Goal: Task Accomplishment & Management: Complete application form

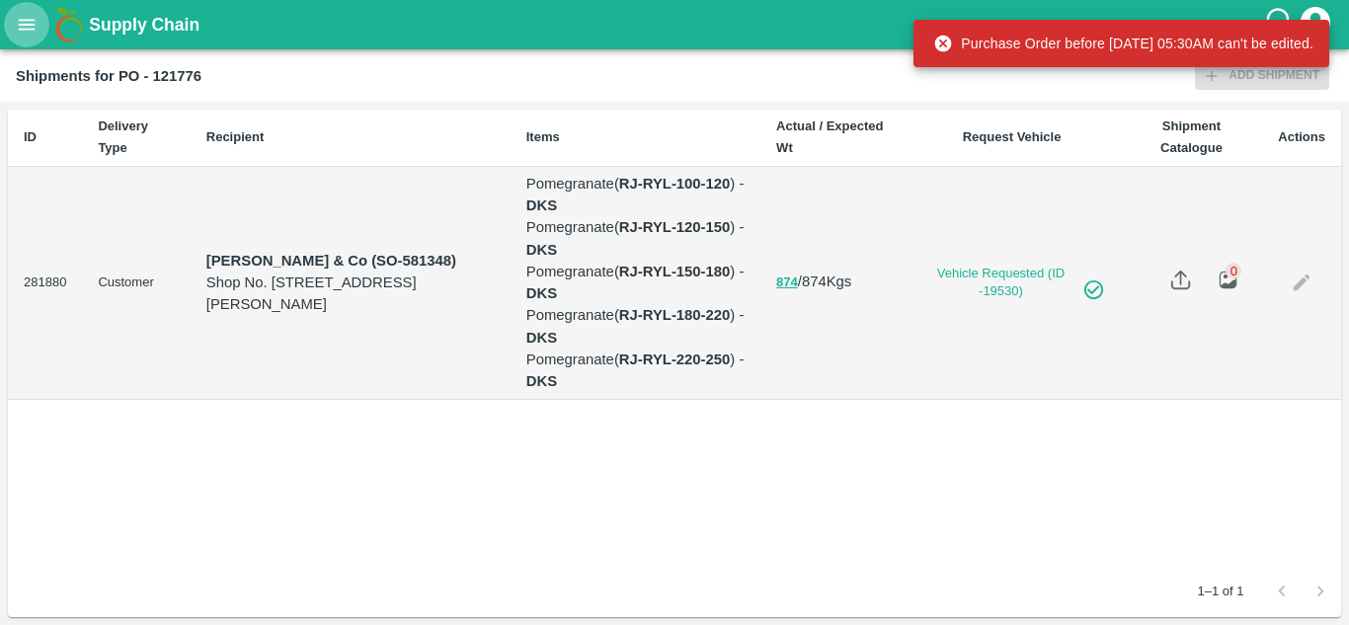
click at [14, 30] on button "open drawer" at bounding box center [26, 24] width 45 height 45
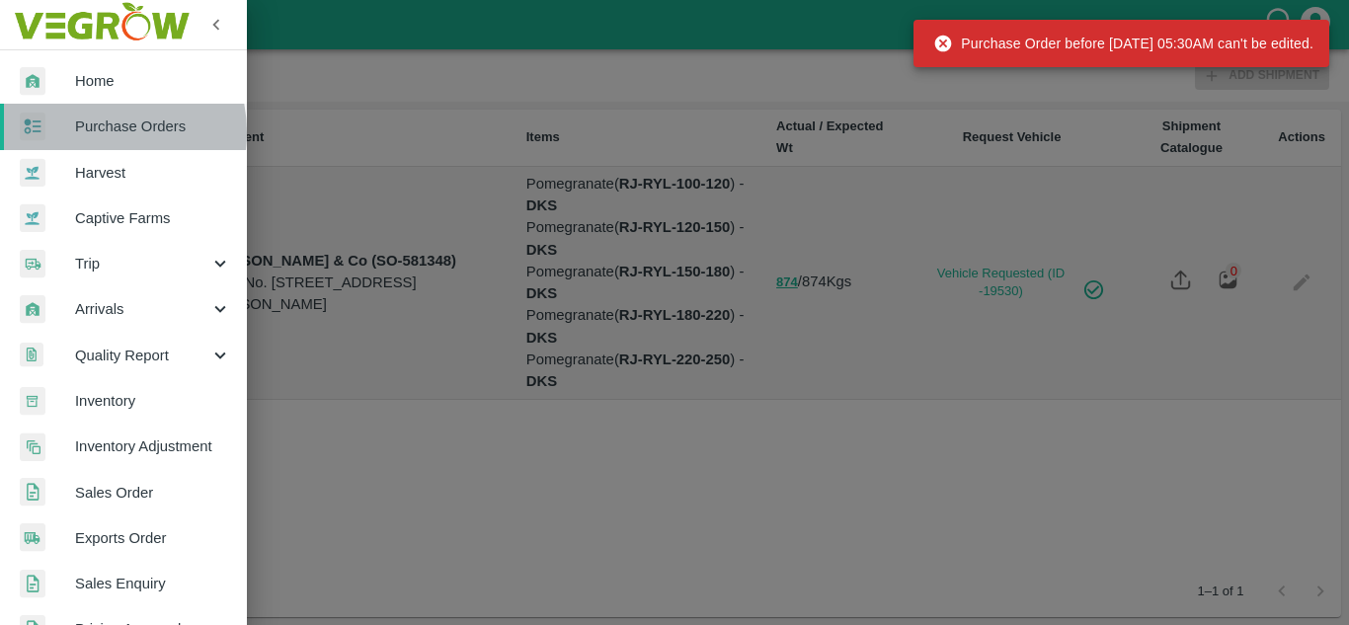
click at [93, 132] on span "Purchase Orders" at bounding box center [153, 127] width 156 height 22
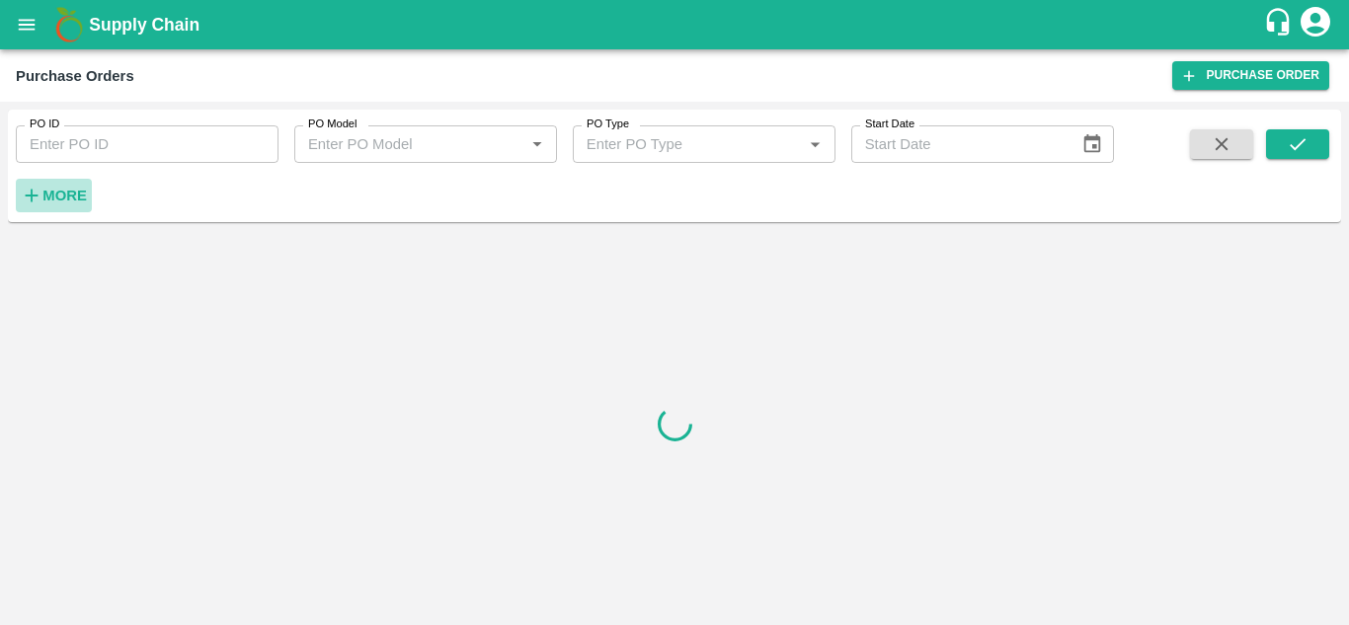
click at [53, 190] on strong "More" at bounding box center [64, 196] width 44 height 16
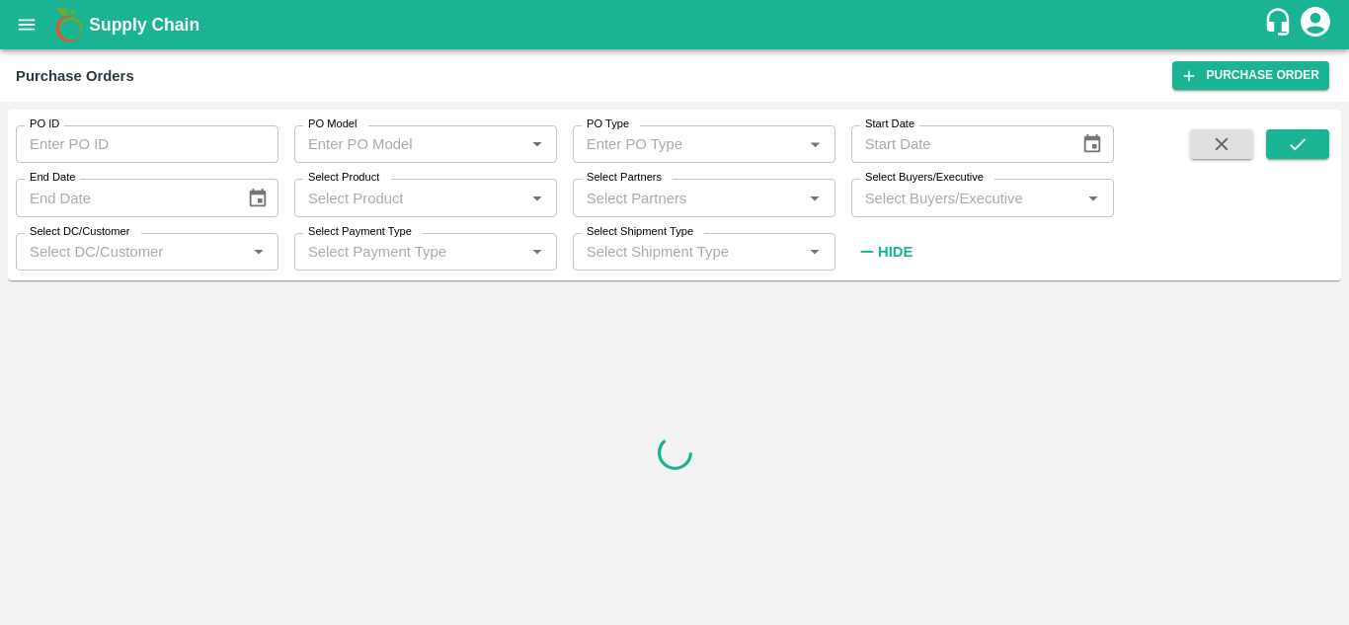
click at [949, 207] on input "Select Buyers/Executive" at bounding box center [966, 198] width 218 height 26
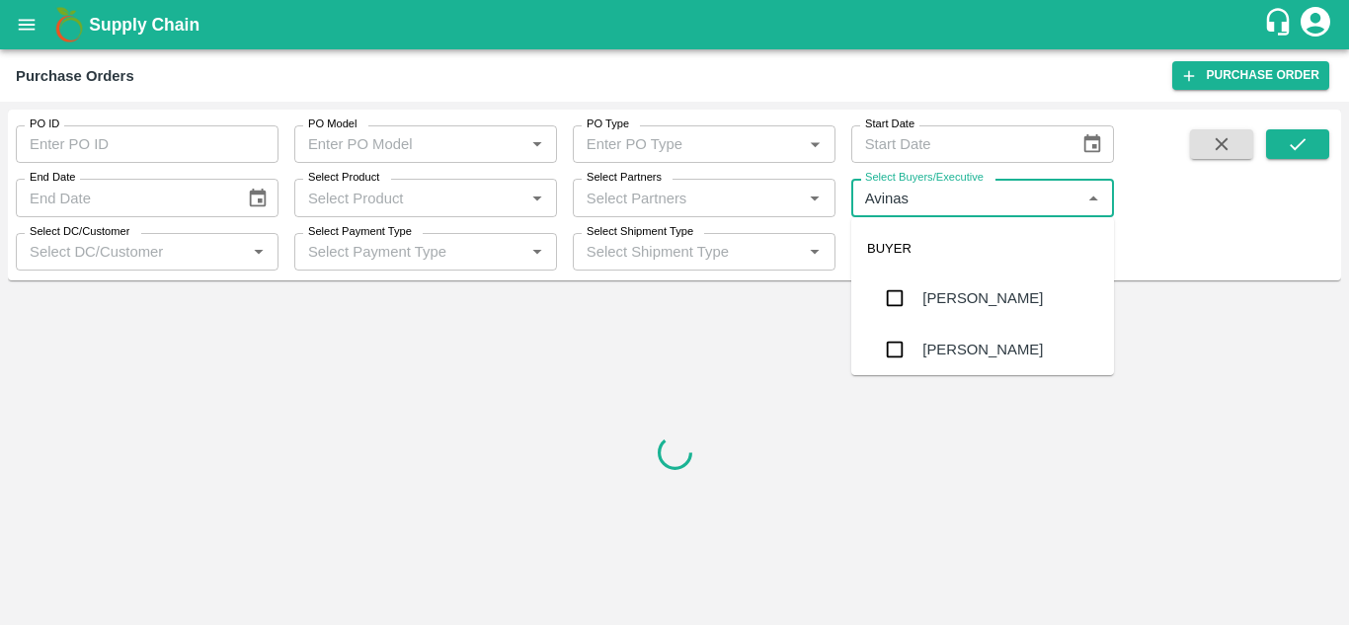
type input "Avinash"
click at [891, 360] on input "checkbox" at bounding box center [895, 350] width 40 height 40
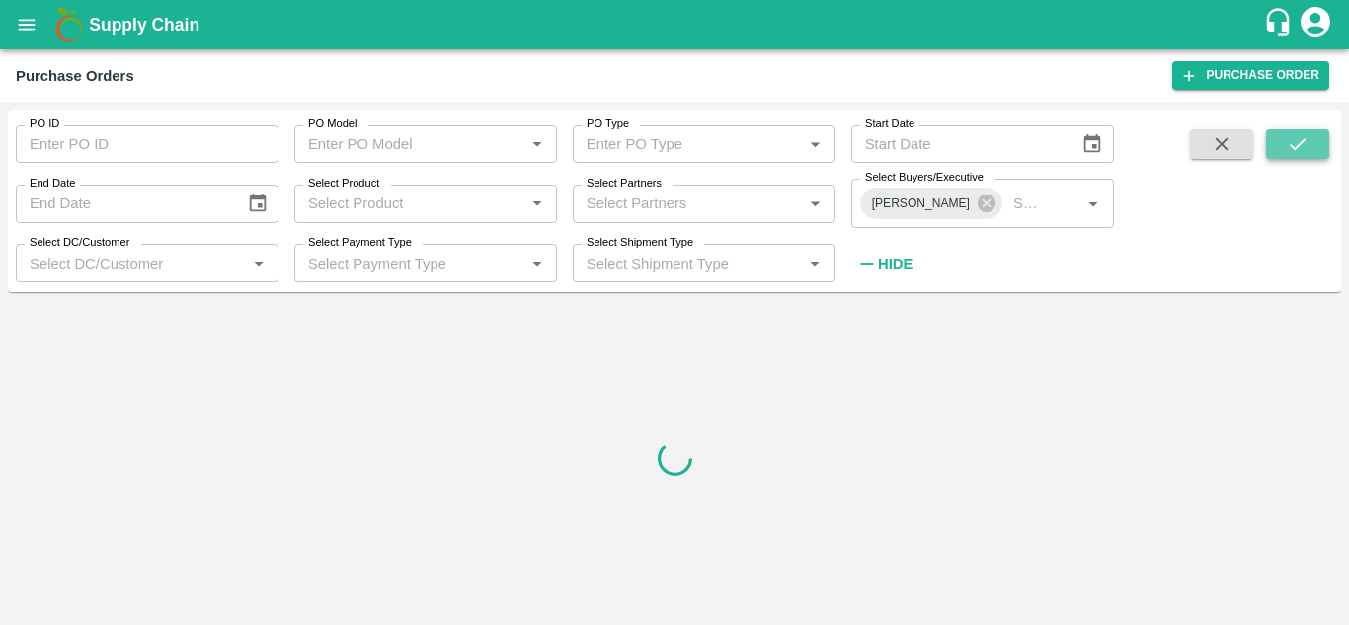
click at [1287, 146] on icon "submit" at bounding box center [1298, 144] width 22 height 22
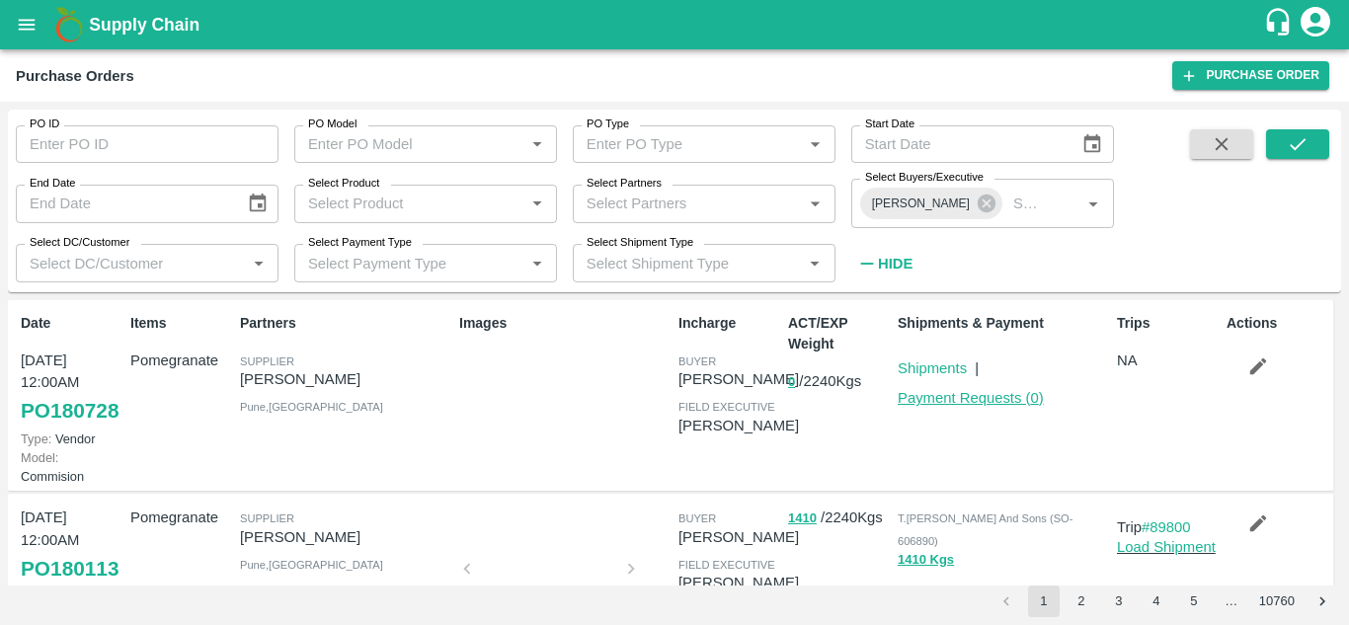
click at [934, 393] on link "Payment Requests ( 0 )" at bounding box center [971, 398] width 146 height 16
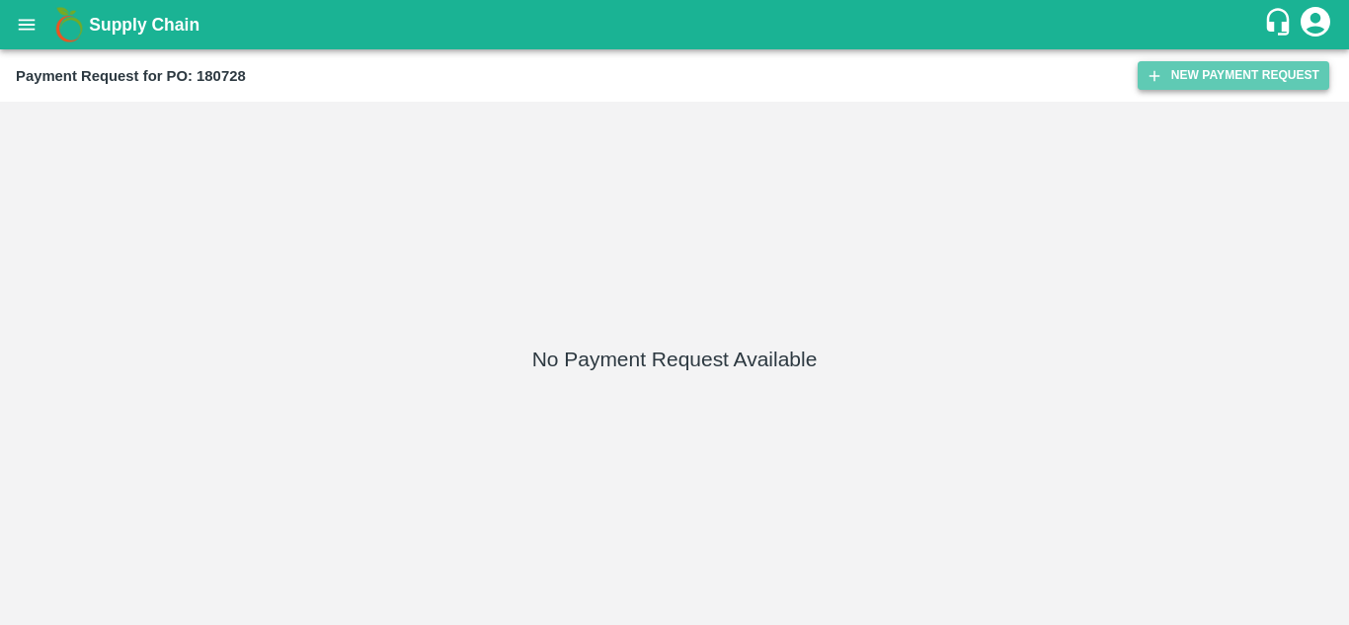
click at [1237, 82] on button "New Payment Request" at bounding box center [1234, 75] width 192 height 29
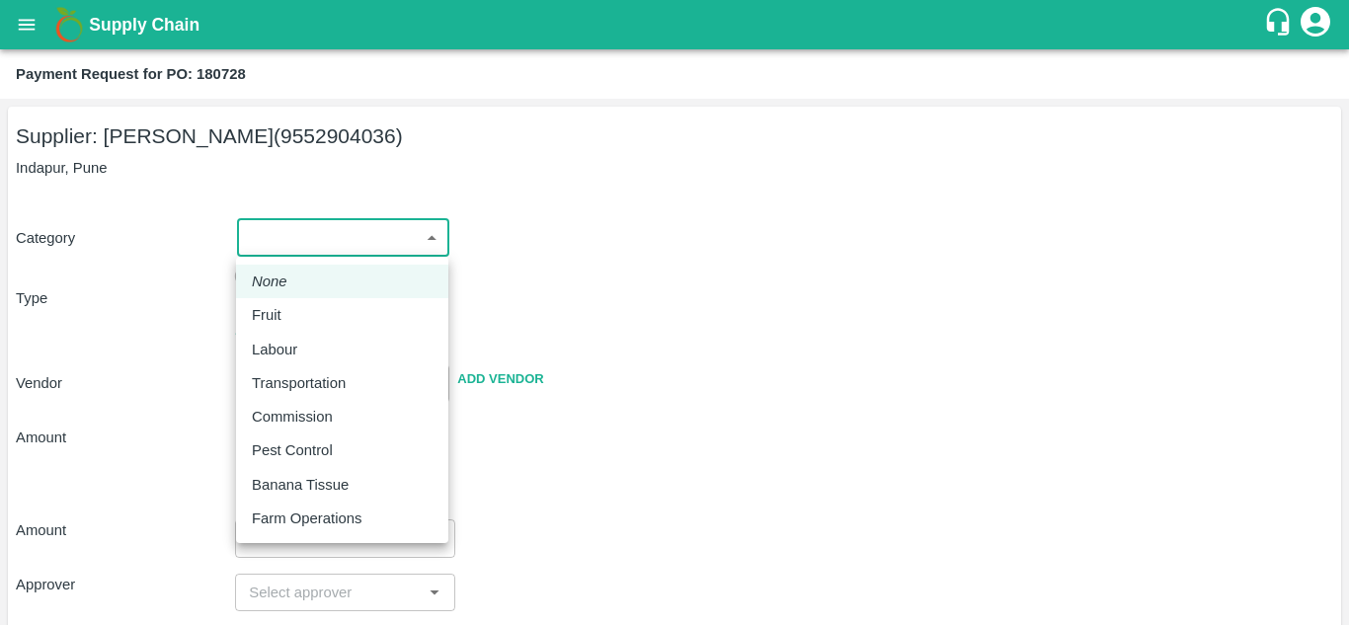
click at [321, 249] on body "Supply Chain Payment Request for PO: 180728 Supplier: SHIVAJI RAJARAM AVACHAR (…" at bounding box center [674, 312] width 1349 height 625
click at [263, 316] on p "Fruit" at bounding box center [267, 315] width 30 height 22
type input "1"
type input "SHIVAJI RAJARAM AVACHAR - 9552904036(Supplier)"
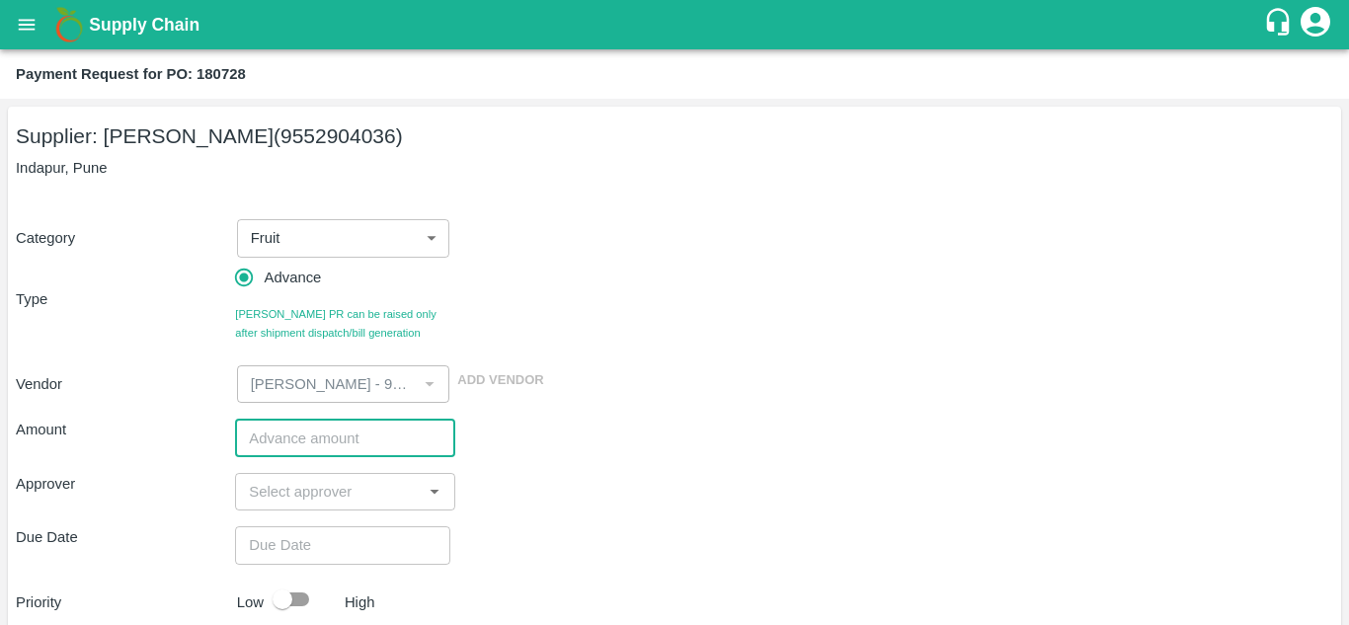
click at [269, 440] on input "number" at bounding box center [344, 438] width 219 height 38
click at [274, 438] on input "300000" at bounding box center [344, 438] width 219 height 38
type input "300000"
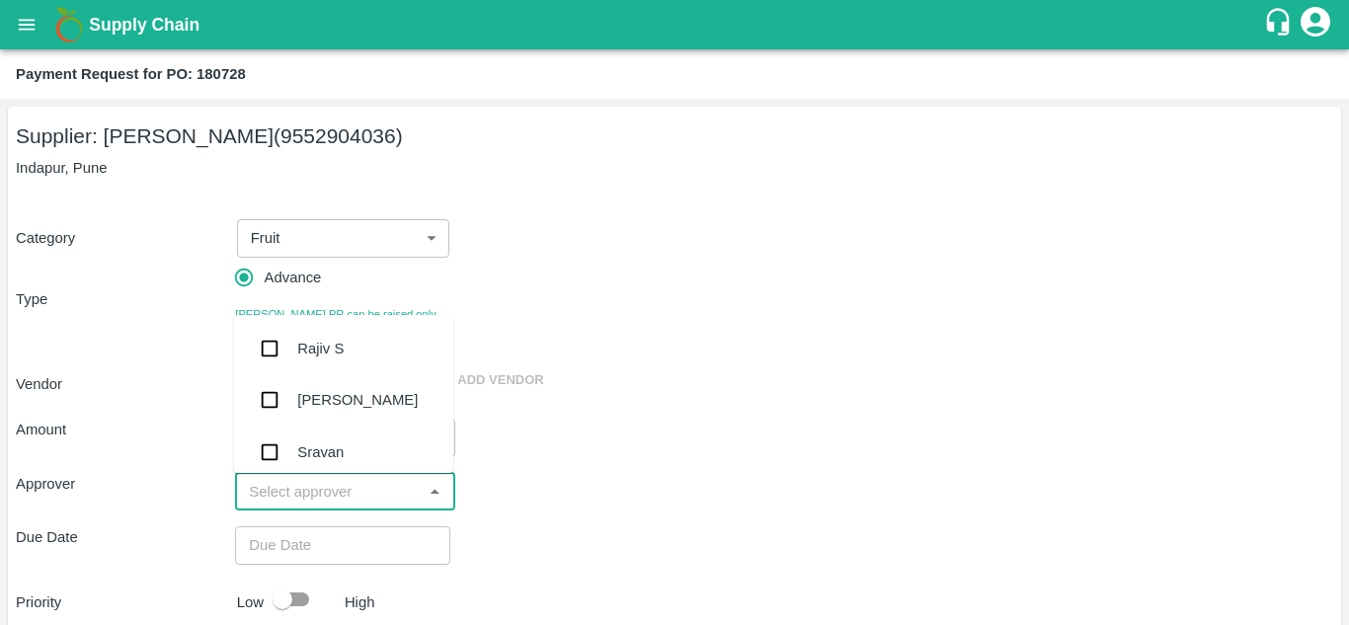
click at [268, 503] on input "input" at bounding box center [328, 492] width 175 height 26
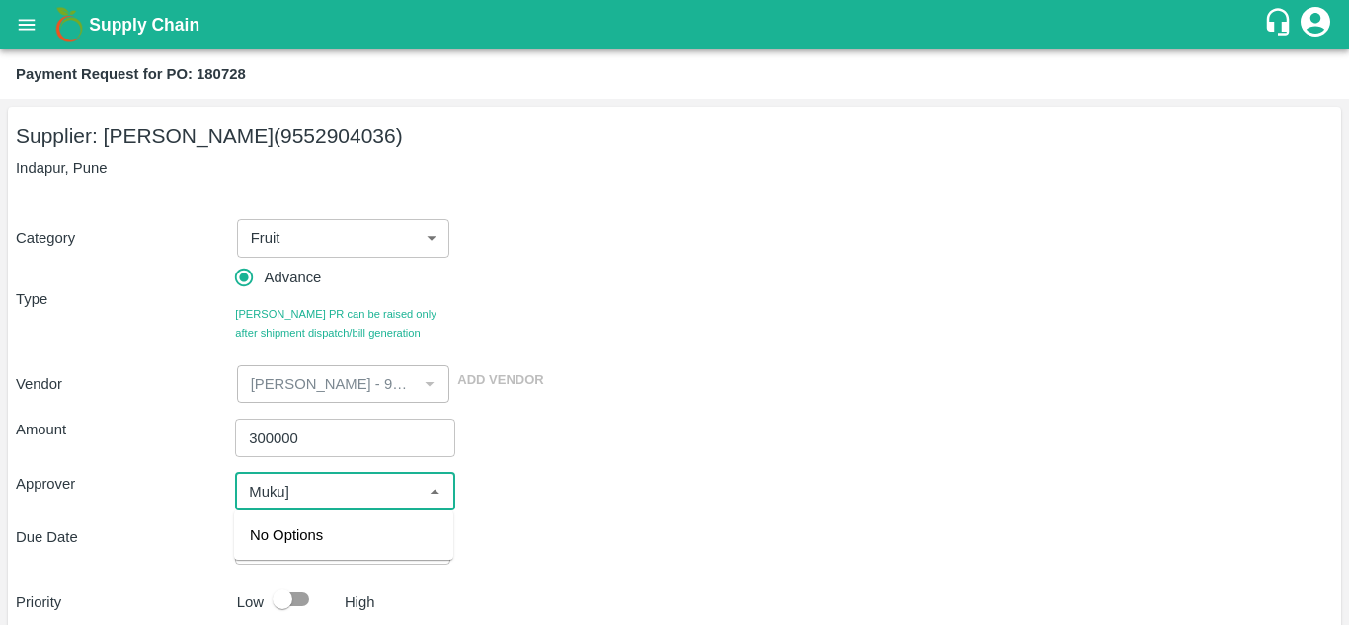
type input "Muku"
click at [263, 542] on input "checkbox" at bounding box center [270, 545] width 40 height 40
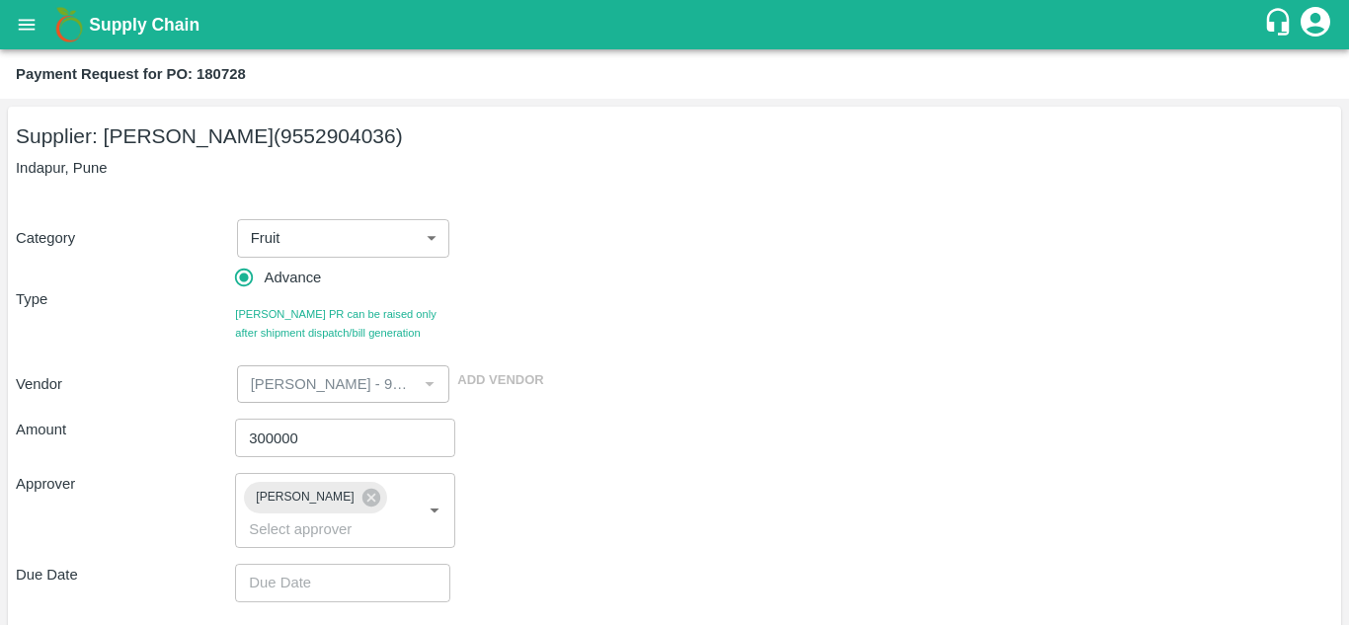
click at [125, 511] on div "Approver" at bounding box center [125, 510] width 219 height 75
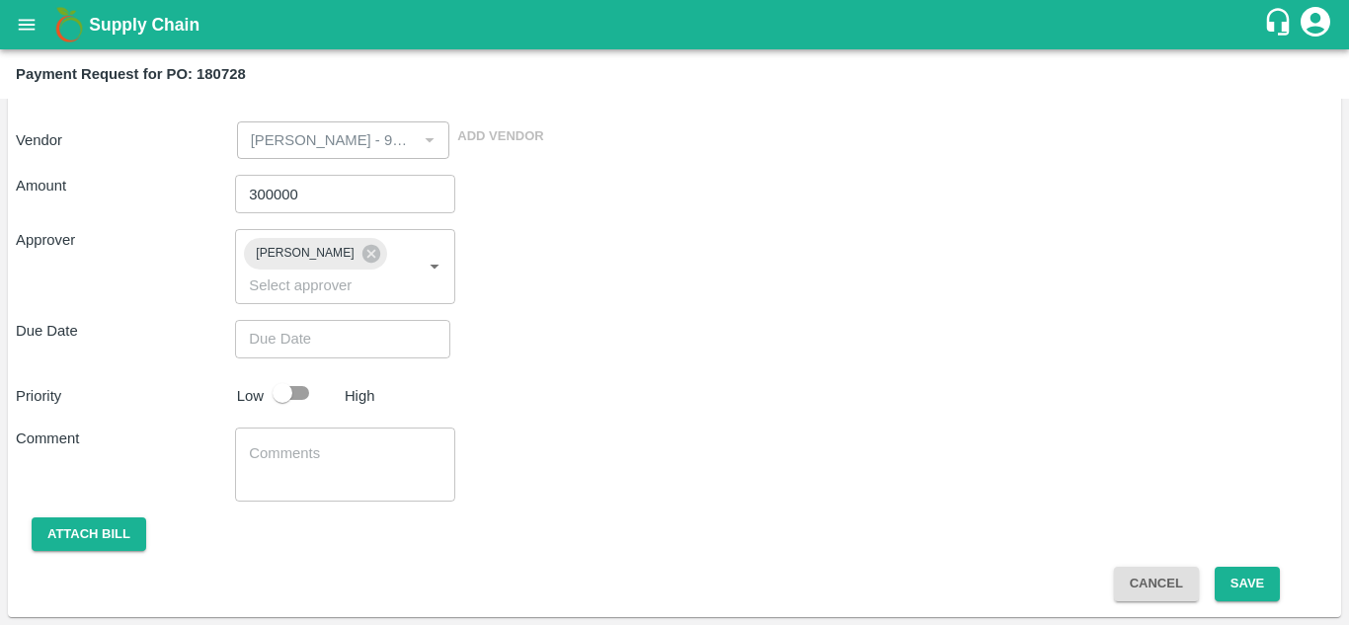
type input "DD/MM/YYYY hh:mm aa"
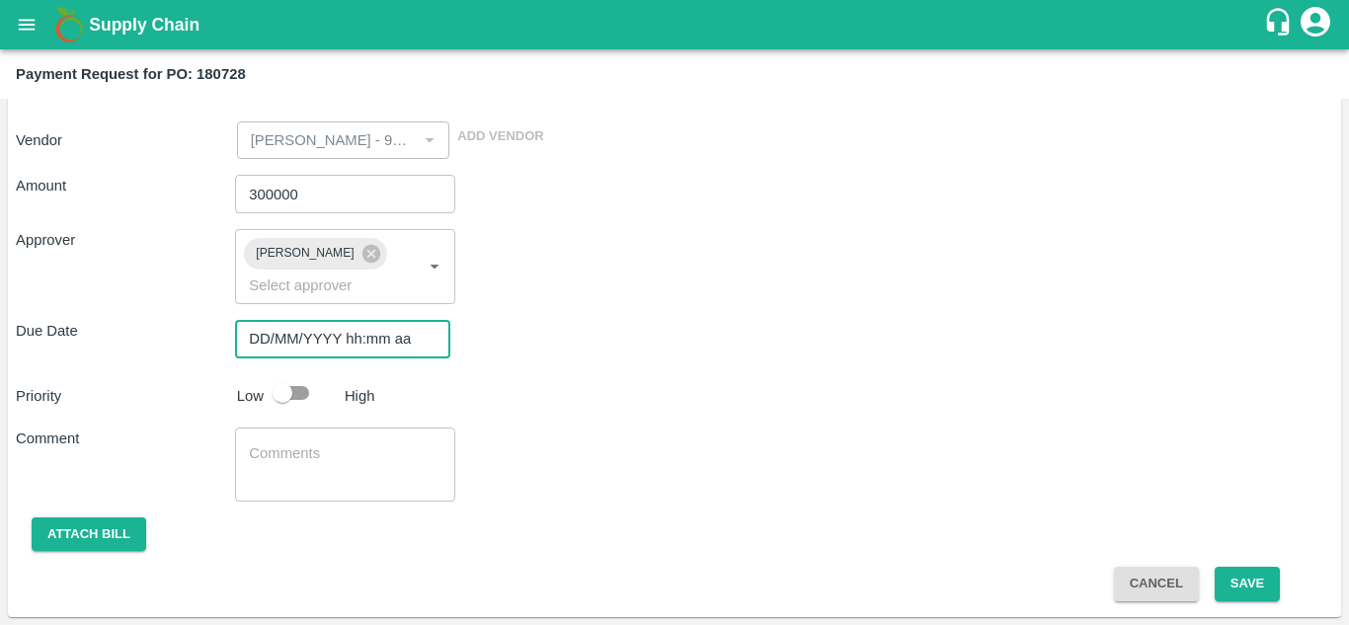
click at [261, 335] on input "DD/MM/YYYY hh:mm aa" at bounding box center [336, 339] width 202 height 38
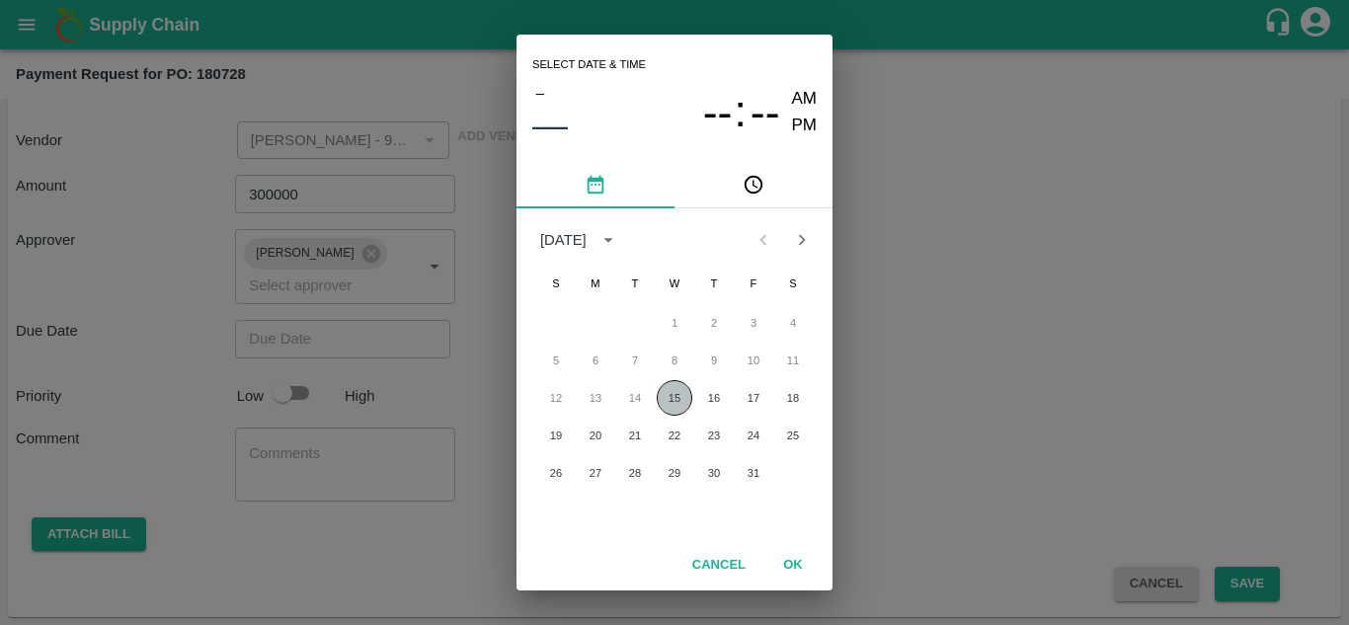
click at [677, 398] on button "15" at bounding box center [675, 398] width 36 height 36
type input "15/10/2025 12:00 AM"
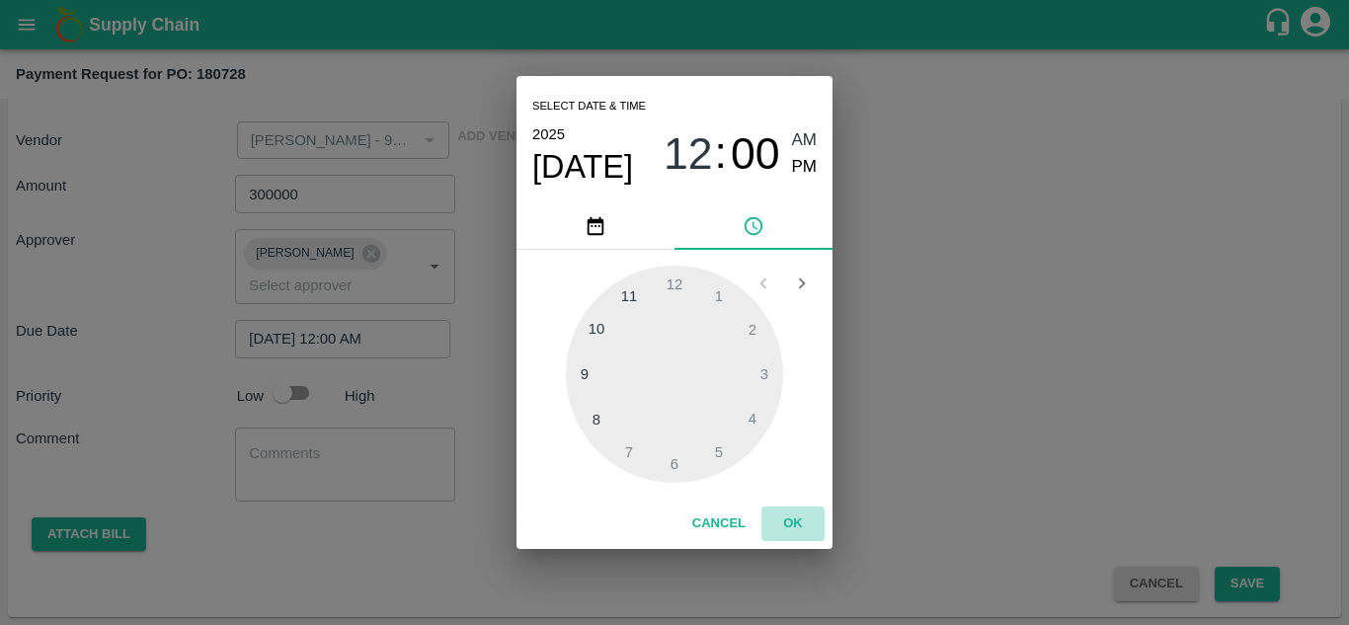
click at [780, 524] on button "OK" at bounding box center [793, 524] width 63 height 35
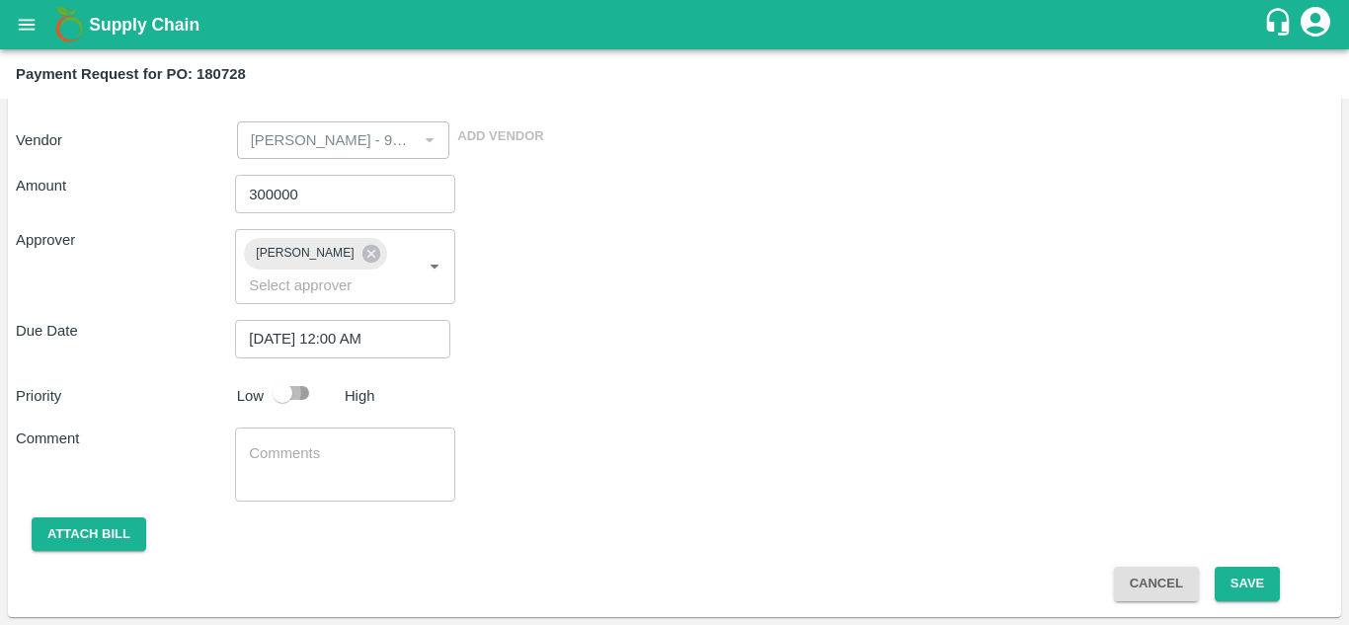
click at [300, 389] on input "checkbox" at bounding box center [282, 393] width 113 height 38
checkbox input "true"
click at [1254, 587] on button "Save" at bounding box center [1247, 584] width 65 height 35
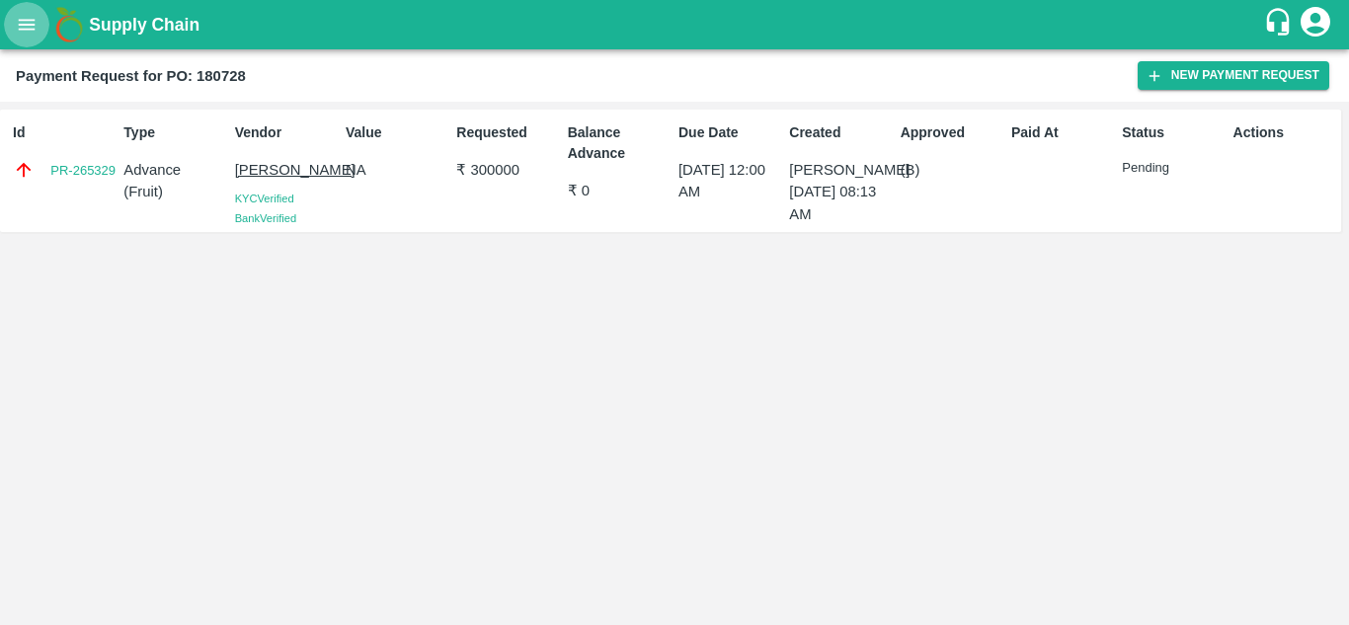
click at [19, 17] on icon "open drawer" at bounding box center [27, 25] width 22 height 22
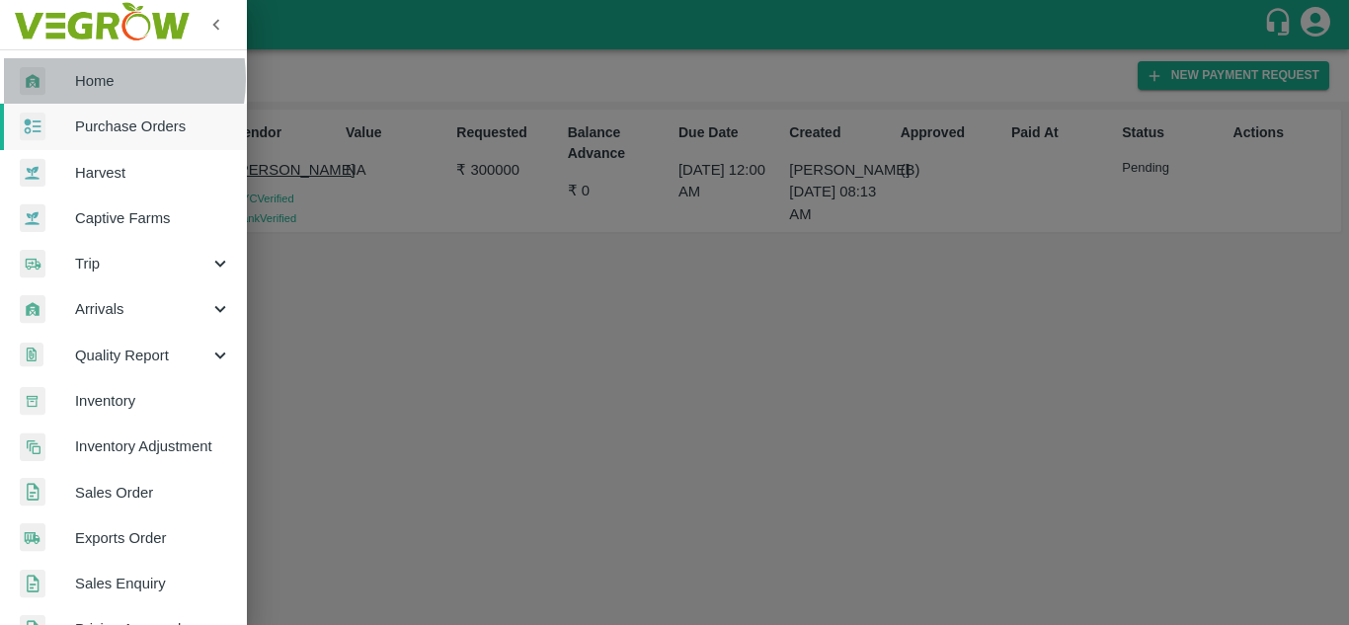
click at [86, 79] on span "Home" at bounding box center [153, 81] width 156 height 22
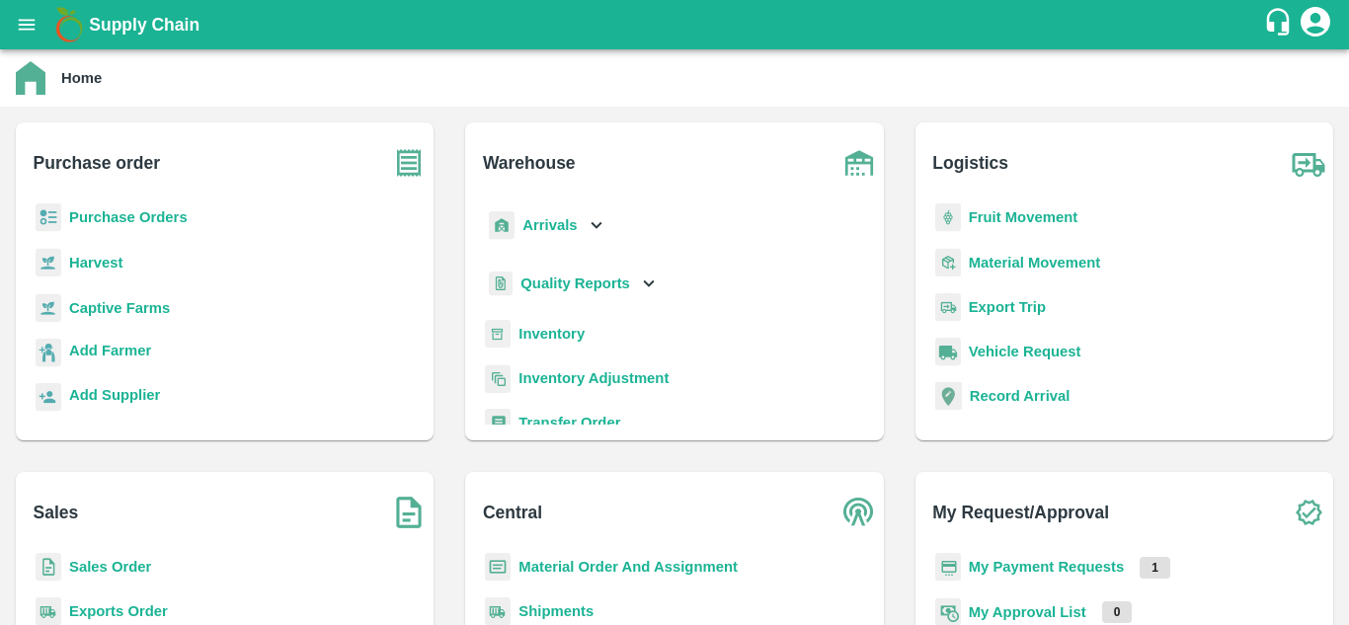
click at [1092, 570] on b "My Payment Requests" at bounding box center [1047, 567] width 156 height 16
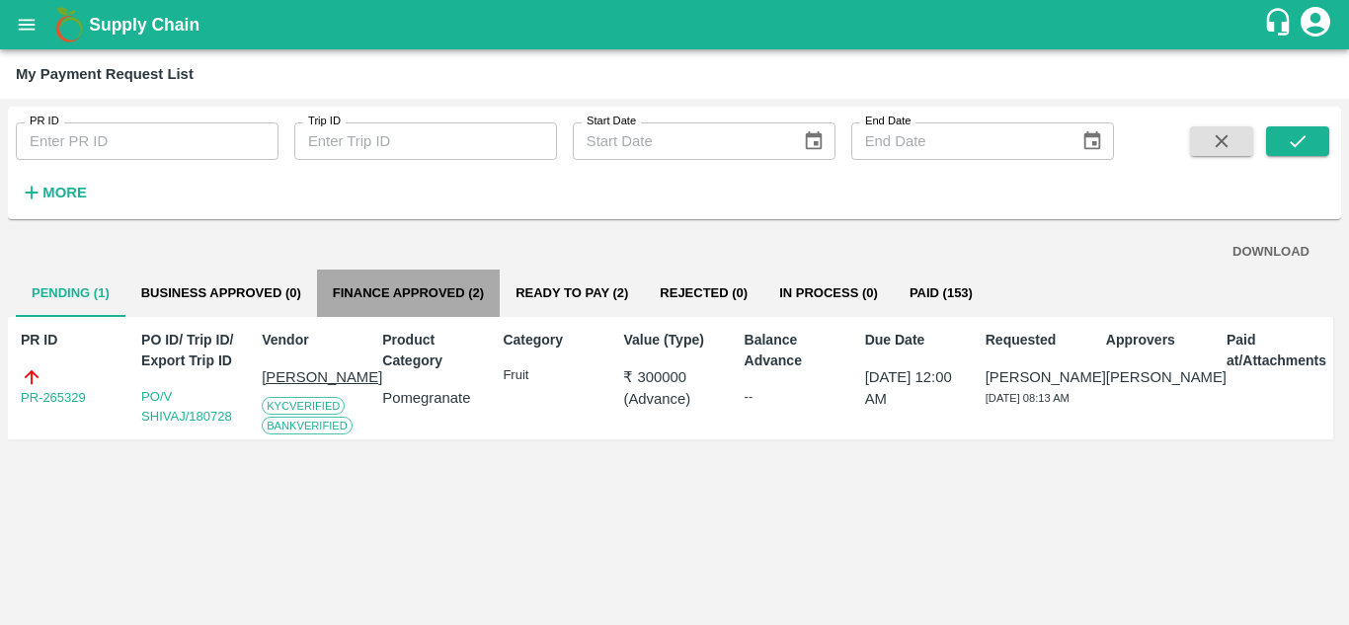
click at [351, 288] on button "Finance Approved (2)" at bounding box center [408, 293] width 183 height 47
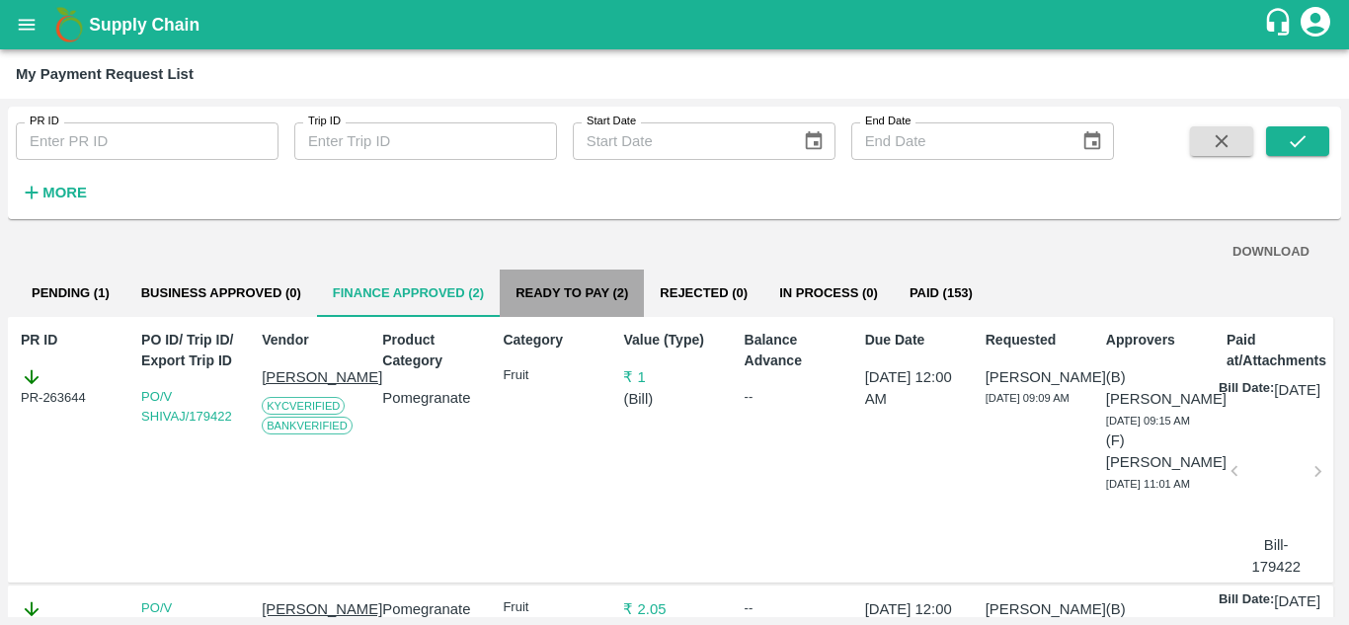
click at [572, 287] on button "Ready To Pay (2)" at bounding box center [572, 293] width 144 height 47
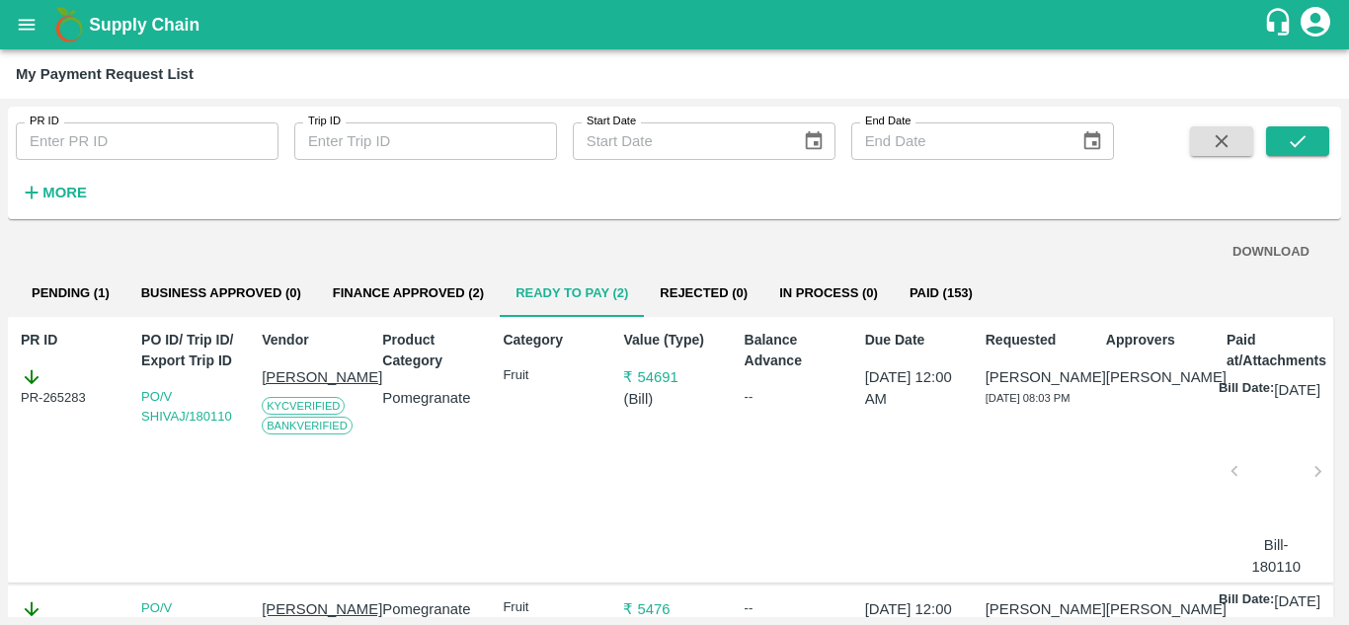
click at [920, 297] on button "Paid (153)" at bounding box center [941, 293] width 95 height 47
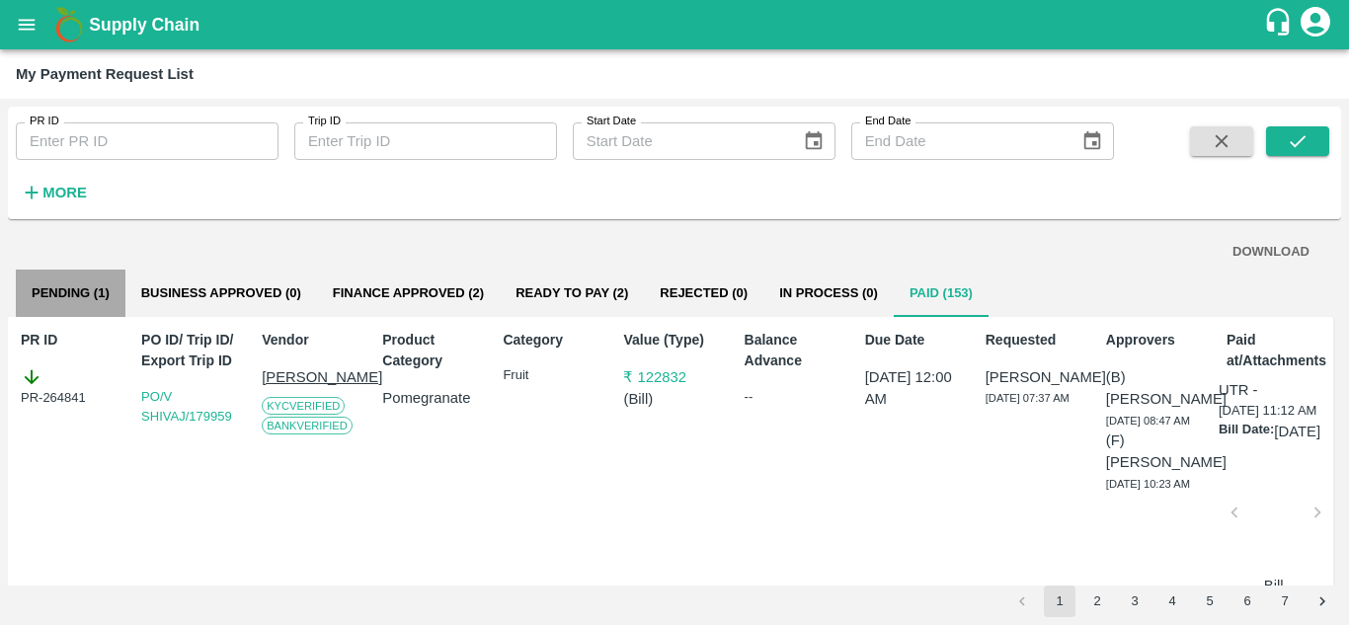
click at [81, 296] on button "Pending (1)" at bounding box center [71, 293] width 110 height 47
